Goal: Transaction & Acquisition: Book appointment/travel/reservation

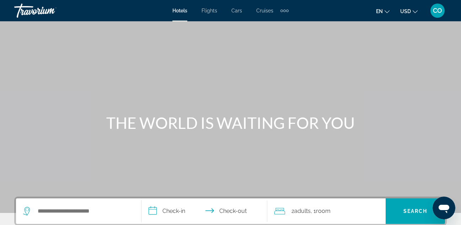
click at [394, 2] on div "Hotels Flights Cars Cruises Activities Hotels Flights Cars Cruises Activities e…" at bounding box center [230, 10] width 461 height 18
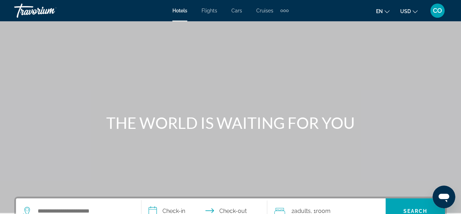
click at [399, 16] on ul "en English Español Français Italiano Português русский USD USD ($) MXN (Mex$) C…" at bounding box center [402, 10] width 52 height 11
